Goal: Task Accomplishment & Management: Use online tool/utility

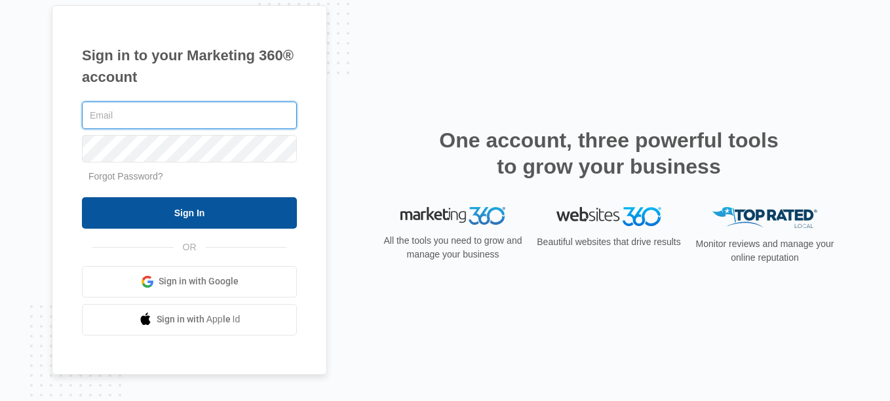
type input "bolivarmaria@hotmail.com"
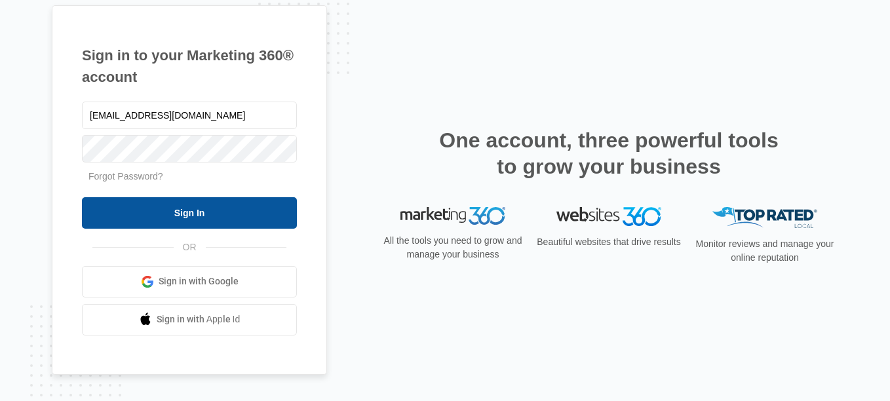
click at [173, 201] on input "Sign In" at bounding box center [189, 212] width 215 height 31
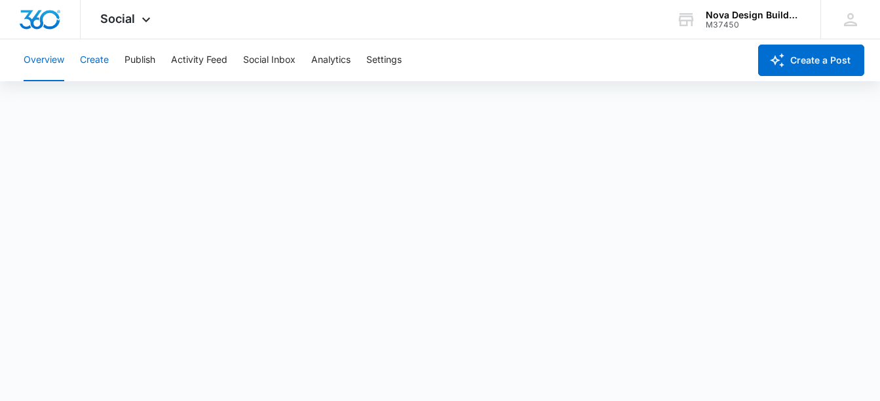
click at [88, 64] on button "Create" at bounding box center [94, 60] width 29 height 42
